Goal: Find specific page/section: Find specific page/section

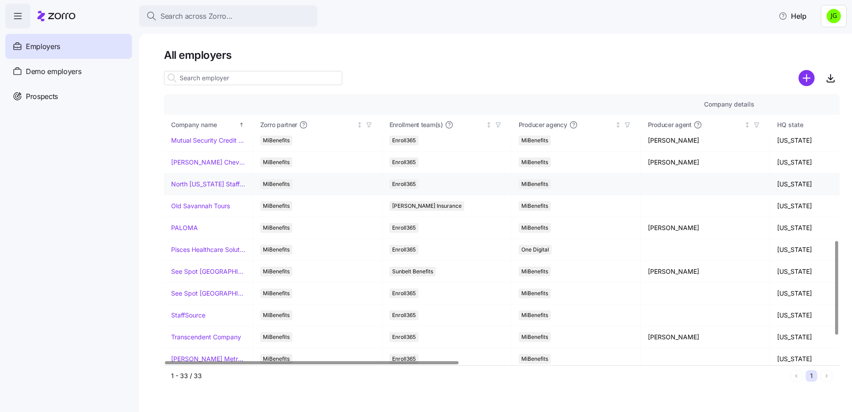
scroll to position [490, 0]
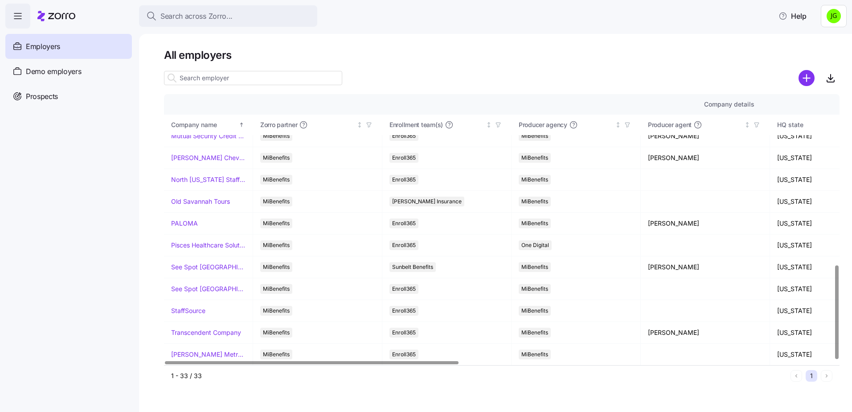
drag, startPoint x: 79, startPoint y: 137, endPoint x: 77, endPoint y: 127, distance: 10.4
click at [78, 137] on nav "Enrollments Employers Demo employers Prospects Demo prospects Agencies" at bounding box center [69, 220] width 139 height 383
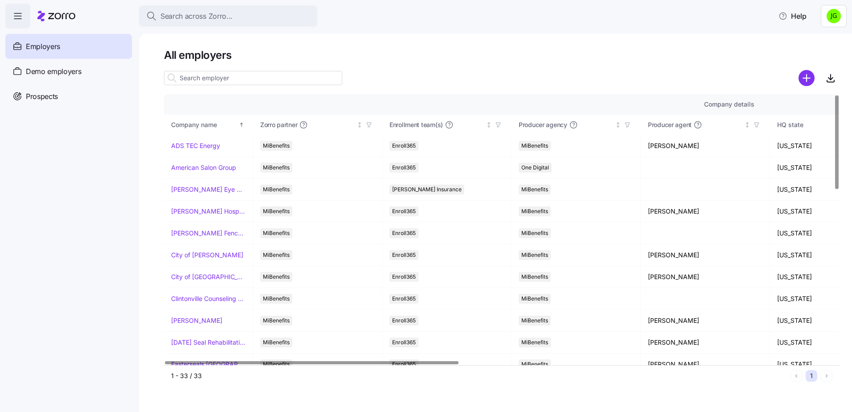
click at [65, 165] on nav "Enrollments Employers Demo employers Prospects Demo prospects Agencies" at bounding box center [69, 220] width 139 height 383
drag, startPoint x: 614, startPoint y: 59, endPoint x: 497, endPoint y: 9, distance: 126.7
click at [614, 59] on h1 "All employers" at bounding box center [501, 55] width 675 height 14
click at [589, 392] on div "All employers Company details Benefit status Company name Zorro partner Enrollm…" at bounding box center [495, 223] width 713 height 378
click at [591, 400] on div "All employers Company details Benefit status Company name Zorro partner Enrollm…" at bounding box center [495, 223] width 713 height 378
